Goal: Book appointment/travel/reservation

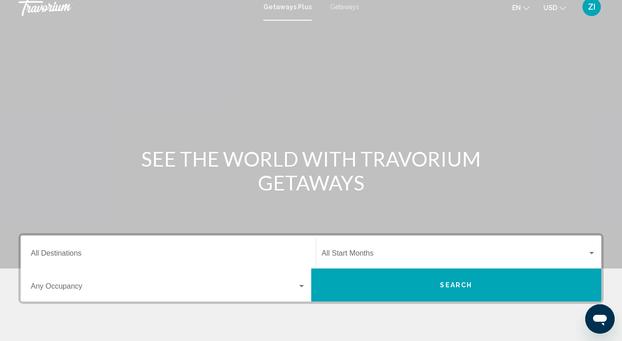
scroll to position [6, 0]
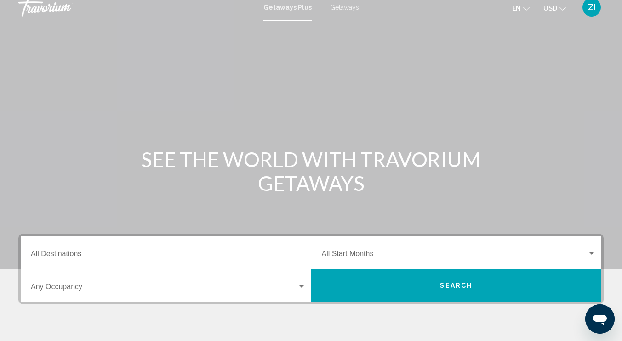
click at [346, 4] on span "Getaways" at bounding box center [344, 7] width 29 height 7
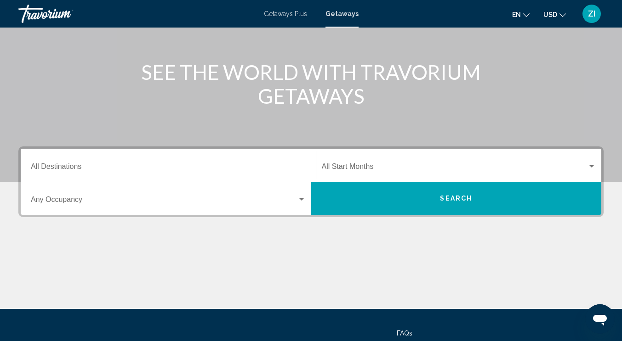
scroll to position [94, 0]
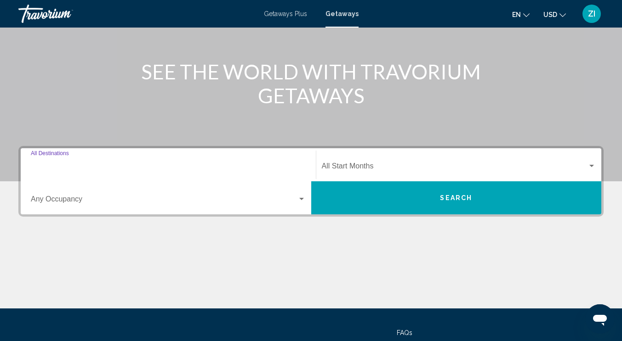
click at [174, 164] on input "Destination All Destinations" at bounding box center [168, 168] width 275 height 8
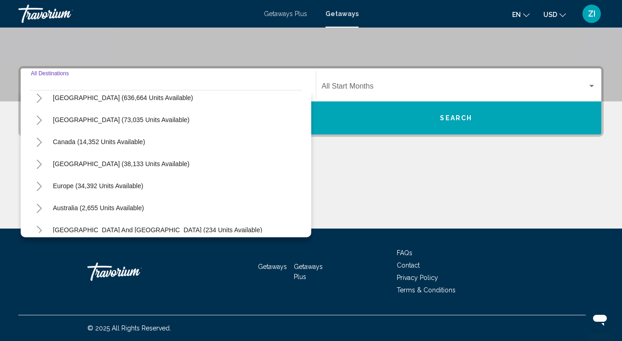
scroll to position [31, 0]
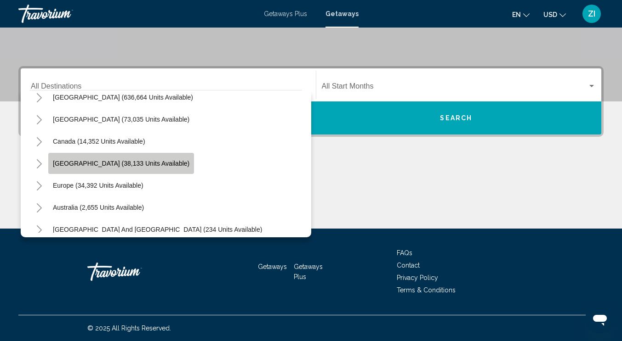
click at [167, 161] on span "[GEOGRAPHIC_DATA] (38,133 units available)" at bounding box center [121, 163] width 136 height 7
type input "**********"
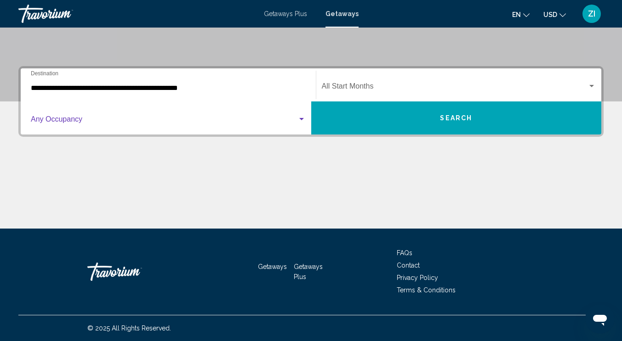
click at [146, 121] on span "Search widget" at bounding box center [164, 121] width 267 height 8
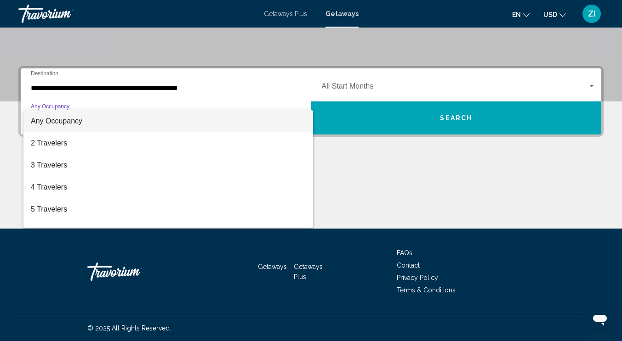
click at [220, 95] on div at bounding box center [311, 170] width 622 height 341
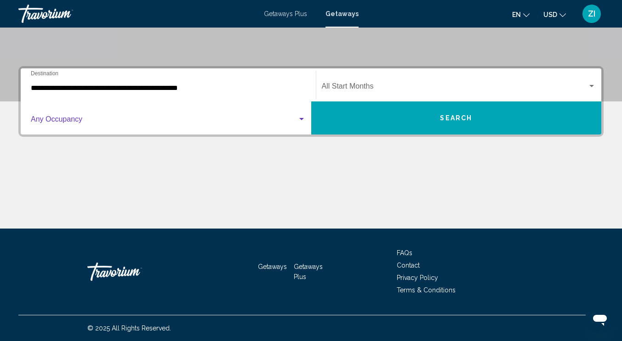
click at [189, 119] on span "Search widget" at bounding box center [164, 121] width 267 height 8
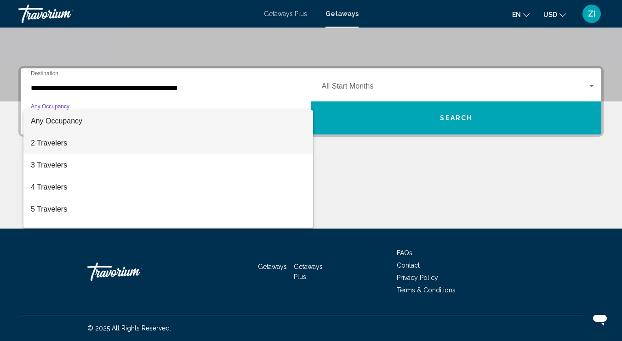
click at [92, 140] on span "2 Travelers" at bounding box center [168, 143] width 275 height 22
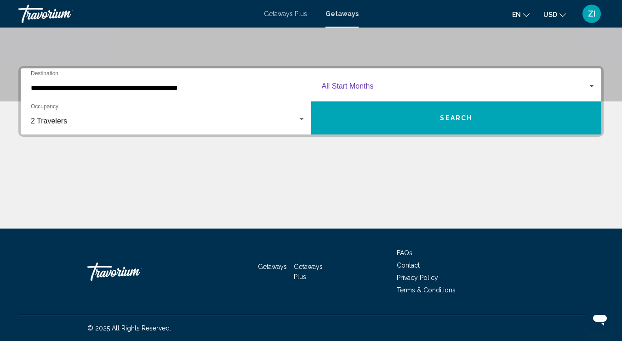
click at [403, 87] on span "Search widget" at bounding box center [455, 88] width 266 height 8
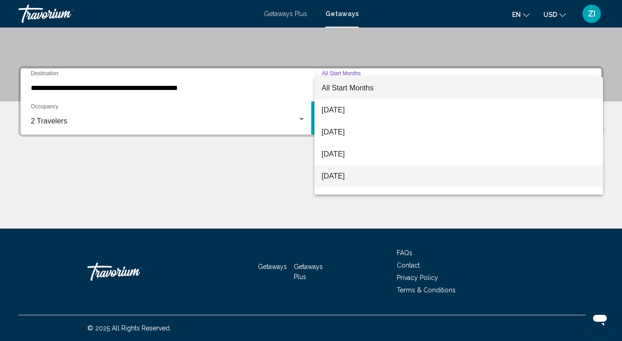
click at [354, 175] on span "[DATE]" at bounding box center [459, 176] width 274 height 22
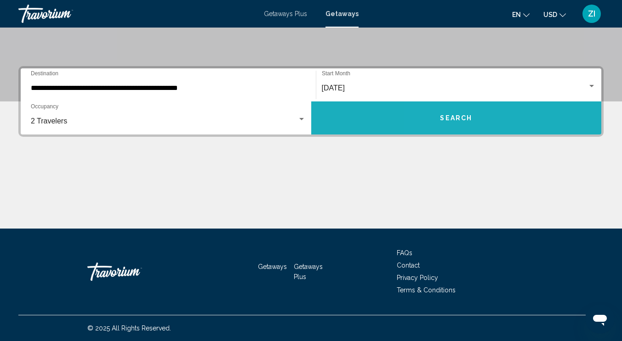
click at [444, 115] on span "Search" at bounding box center [456, 118] width 32 height 7
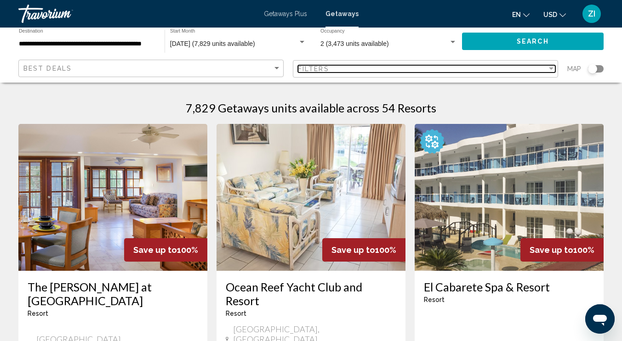
click at [552, 68] on div "Filter" at bounding box center [551, 69] width 5 height 2
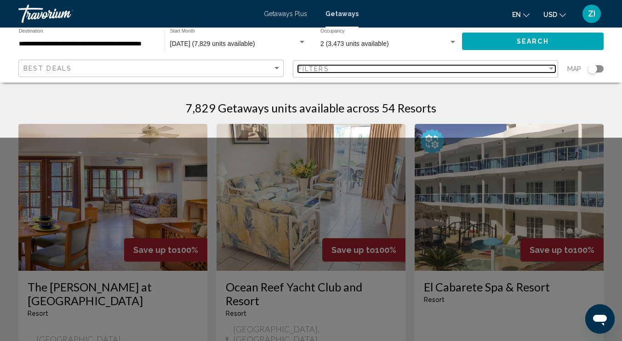
click at [552, 68] on div "Filter" at bounding box center [551, 69] width 5 height 2
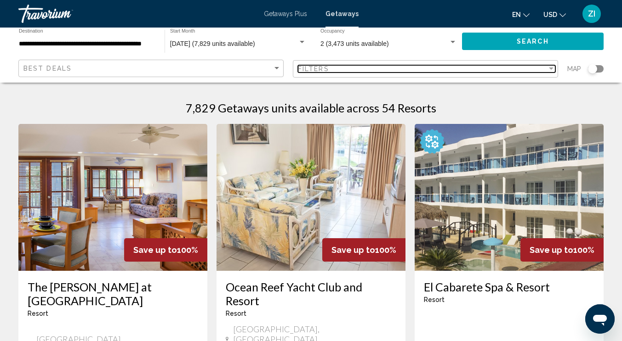
click at [552, 68] on div "Filter" at bounding box center [551, 69] width 5 height 2
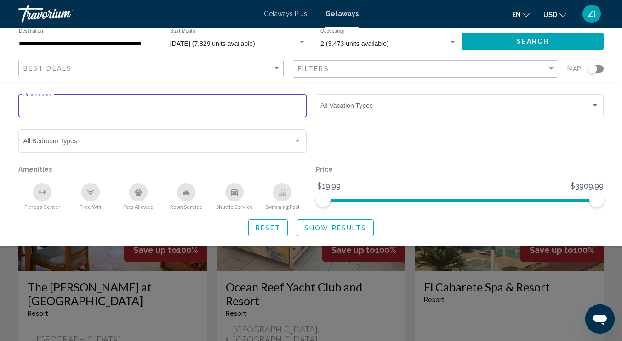
click at [126, 110] on input "Resort name" at bounding box center [162, 107] width 279 height 7
type input "**********"
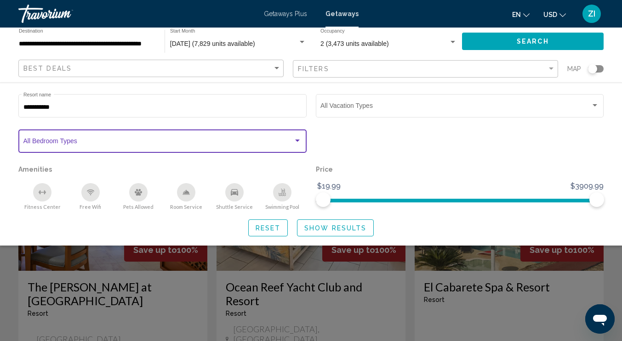
click at [298, 140] on div "Search widget" at bounding box center [297, 141] width 5 height 2
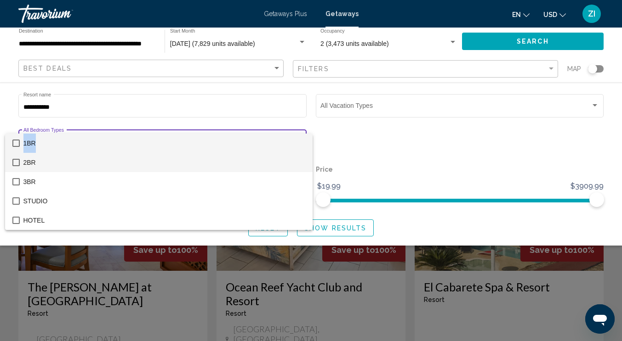
drag, startPoint x: 17, startPoint y: 143, endPoint x: 17, endPoint y: 153, distance: 10.1
click at [17, 153] on div "1BR 2BR [GEOGRAPHIC_DATA]" at bounding box center [159, 182] width 308 height 97
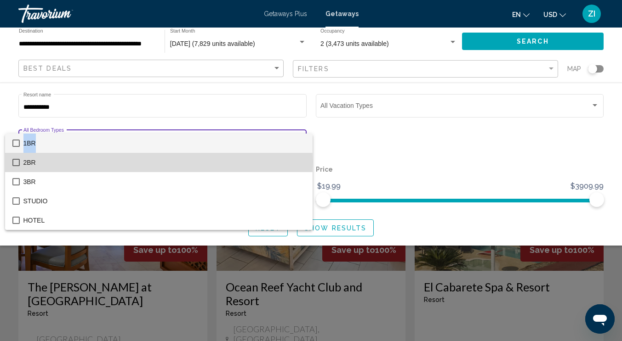
click at [16, 162] on mat-pseudo-checkbox at bounding box center [15, 162] width 7 height 7
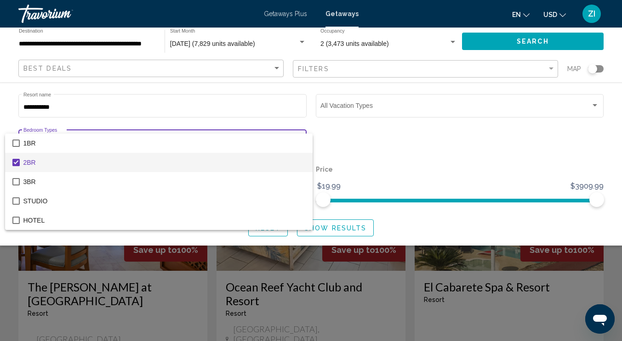
click at [6, 108] on div at bounding box center [311, 170] width 622 height 341
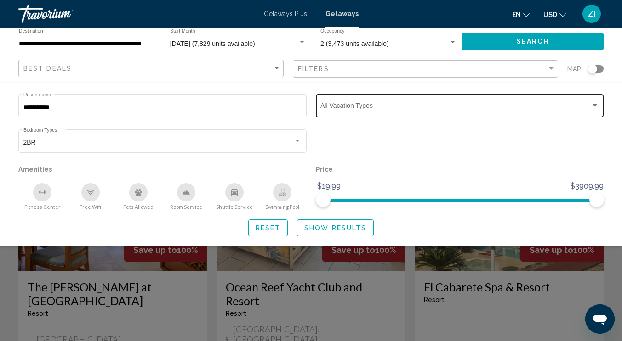
click at [375, 108] on span "Search widget" at bounding box center [455, 107] width 270 height 7
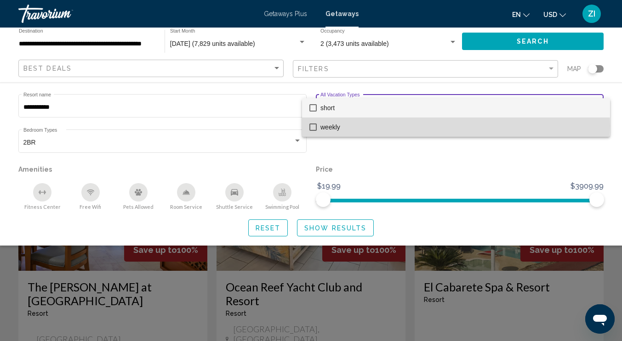
click at [312, 126] on mat-pseudo-checkbox at bounding box center [312, 127] width 7 height 7
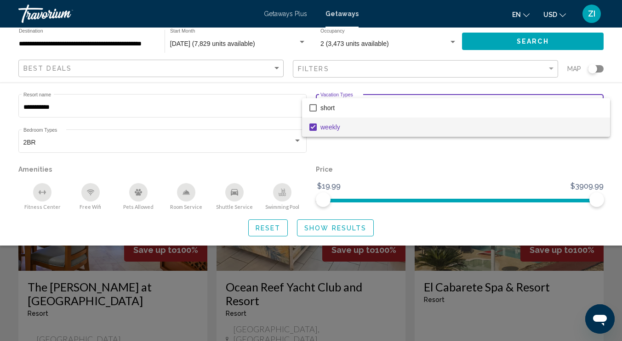
click at [404, 173] on div at bounding box center [311, 170] width 622 height 341
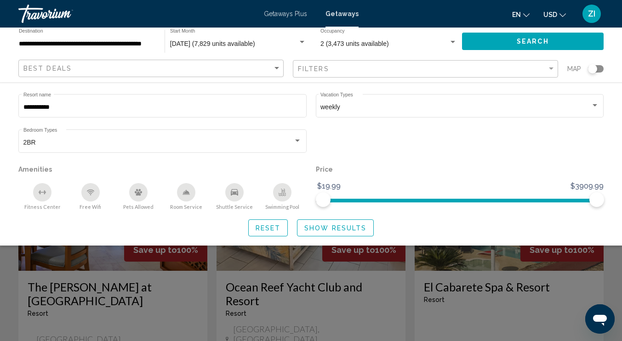
click at [529, 38] on span "Search" at bounding box center [533, 41] width 32 height 7
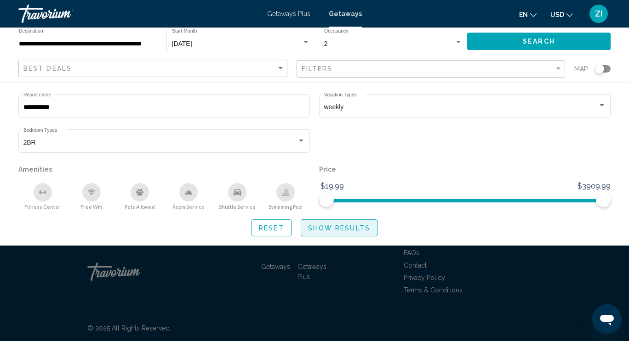
click at [353, 226] on span "Show Results" at bounding box center [339, 228] width 62 height 7
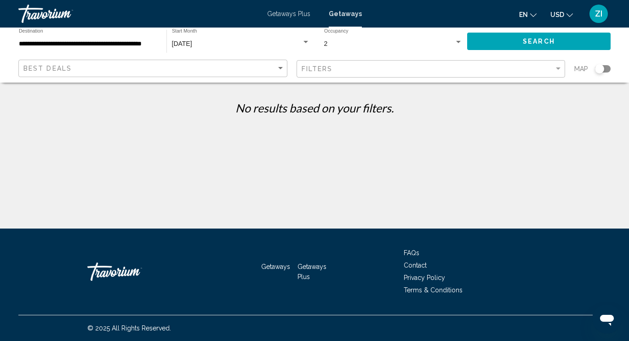
click at [136, 49] on div "**********" at bounding box center [88, 41] width 138 height 25
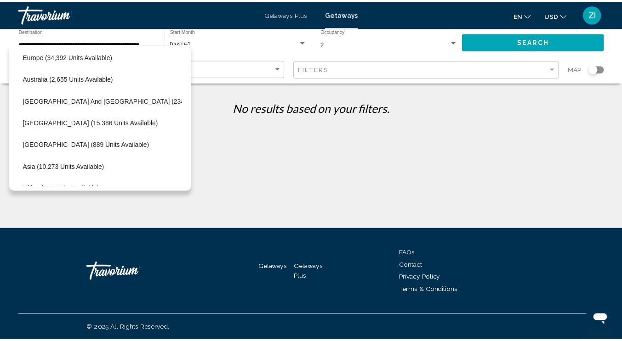
scroll to position [258, 18]
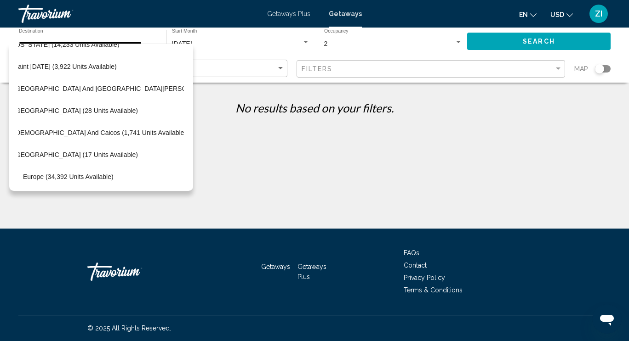
click at [289, 11] on span "Getaways Plus" at bounding box center [288, 13] width 43 height 7
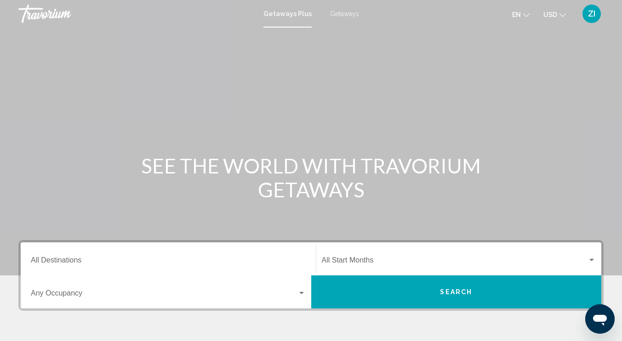
click at [170, 262] on input "Destination All Destinations" at bounding box center [168, 262] width 275 height 8
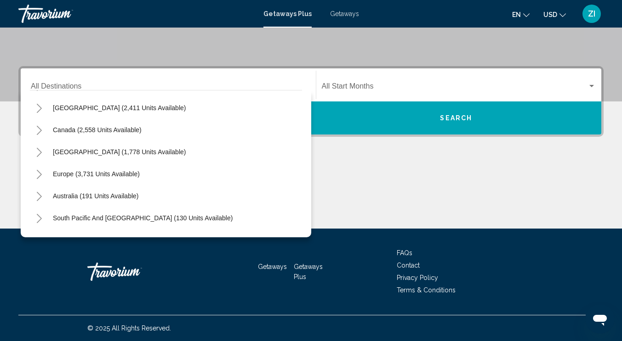
scroll to position [39, 0]
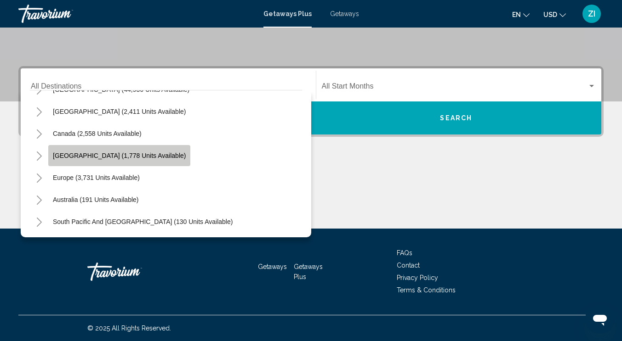
click at [171, 155] on span "[GEOGRAPHIC_DATA] (1,778 units available)" at bounding box center [119, 155] width 133 height 7
type input "**********"
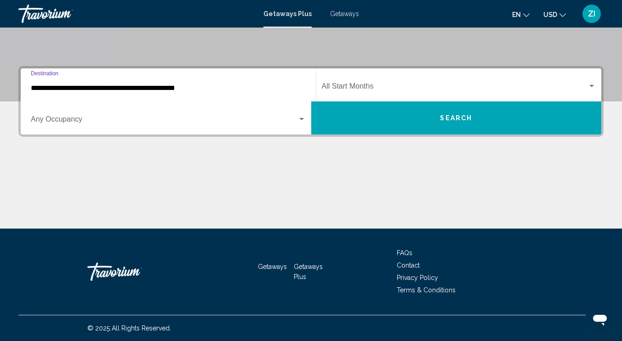
click at [374, 92] on div "Start Month All Start Months" at bounding box center [459, 85] width 274 height 29
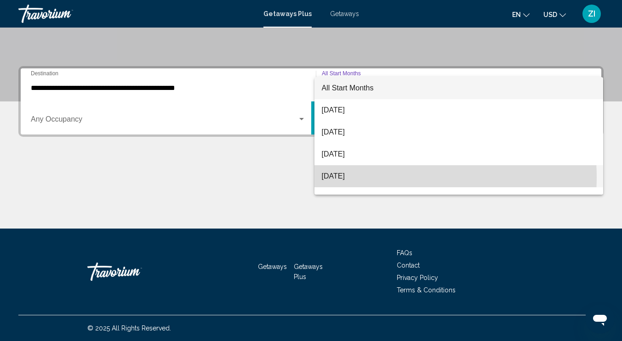
click at [350, 178] on span "[DATE]" at bounding box center [459, 176] width 274 height 22
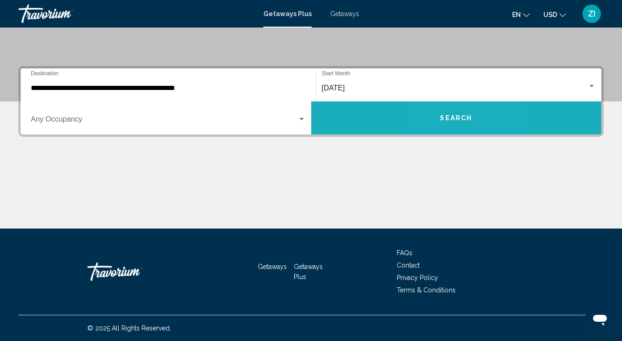
click at [447, 127] on button "Search" at bounding box center [456, 118] width 290 height 33
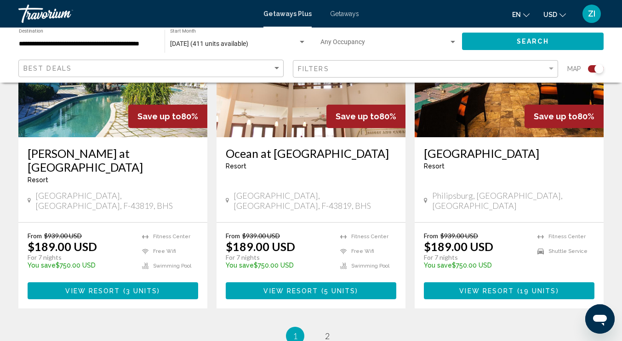
scroll to position [1441, 0]
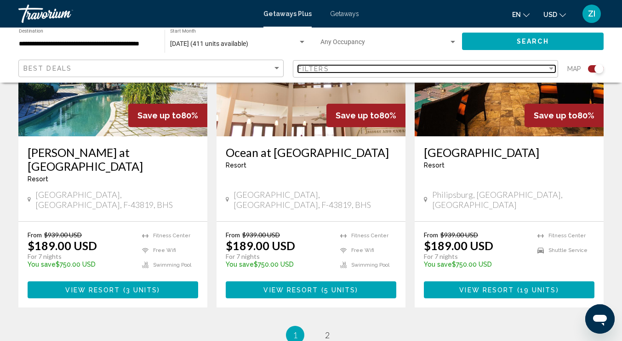
click at [461, 72] on div "Filters" at bounding box center [422, 68] width 249 height 7
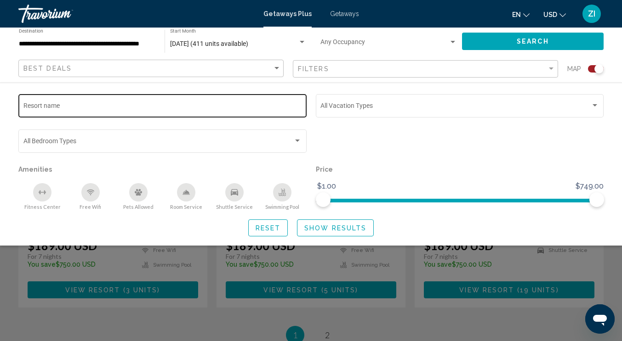
click at [230, 98] on div "Resort name" at bounding box center [162, 104] width 279 height 25
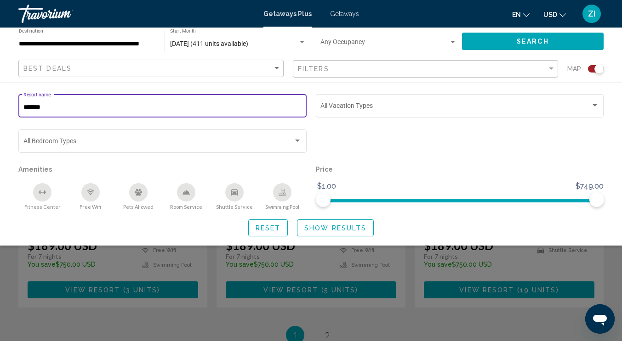
type input "*******"
click at [361, 138] on div "Search widget" at bounding box center [459, 145] width 297 height 35
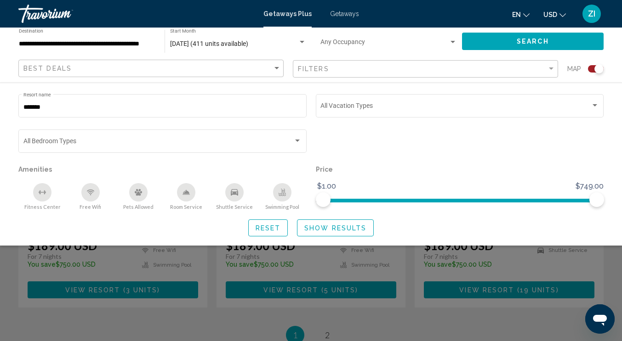
click at [380, 146] on div "Search widget" at bounding box center [459, 145] width 297 height 35
click at [317, 222] on button "Show Results" at bounding box center [335, 228] width 77 height 17
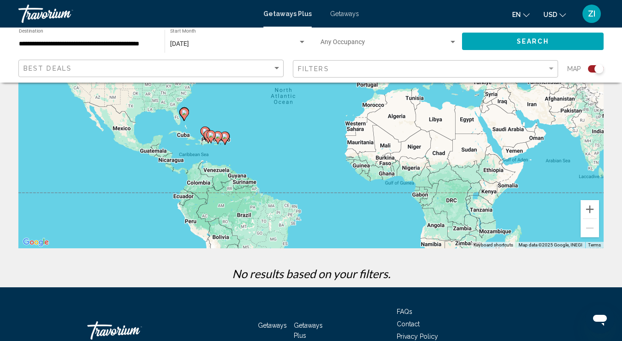
scroll to position [128, 0]
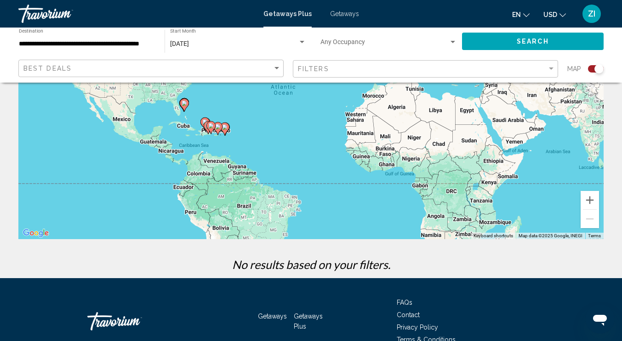
click at [210, 125] on image "Main content" at bounding box center [211, 126] width 6 height 6
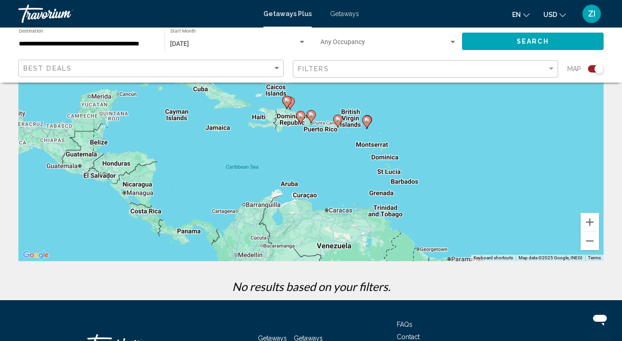
scroll to position [106, 0]
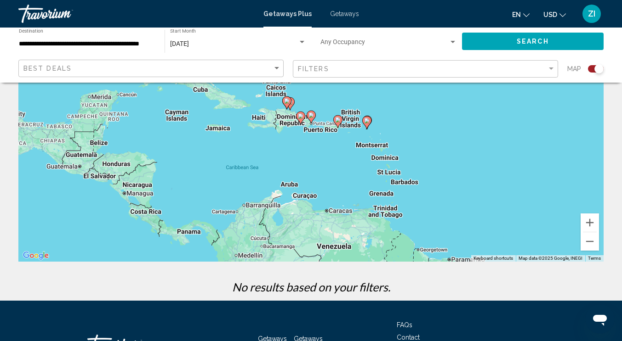
click at [221, 131] on div "To activate drag with keyboard, press Alt + Enter. Once in keyboard drag state,…" at bounding box center [310, 124] width 585 height 276
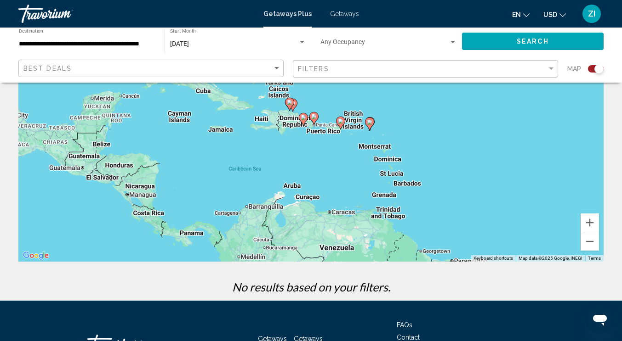
drag, startPoint x: 221, startPoint y: 131, endPoint x: 229, endPoint y: 133, distance: 8.3
click at [229, 133] on div "To activate drag with keyboard, press Alt + Enter. Once in keyboard drag state,…" at bounding box center [310, 124] width 585 height 276
